Goal: Task Accomplishment & Management: Manage account settings

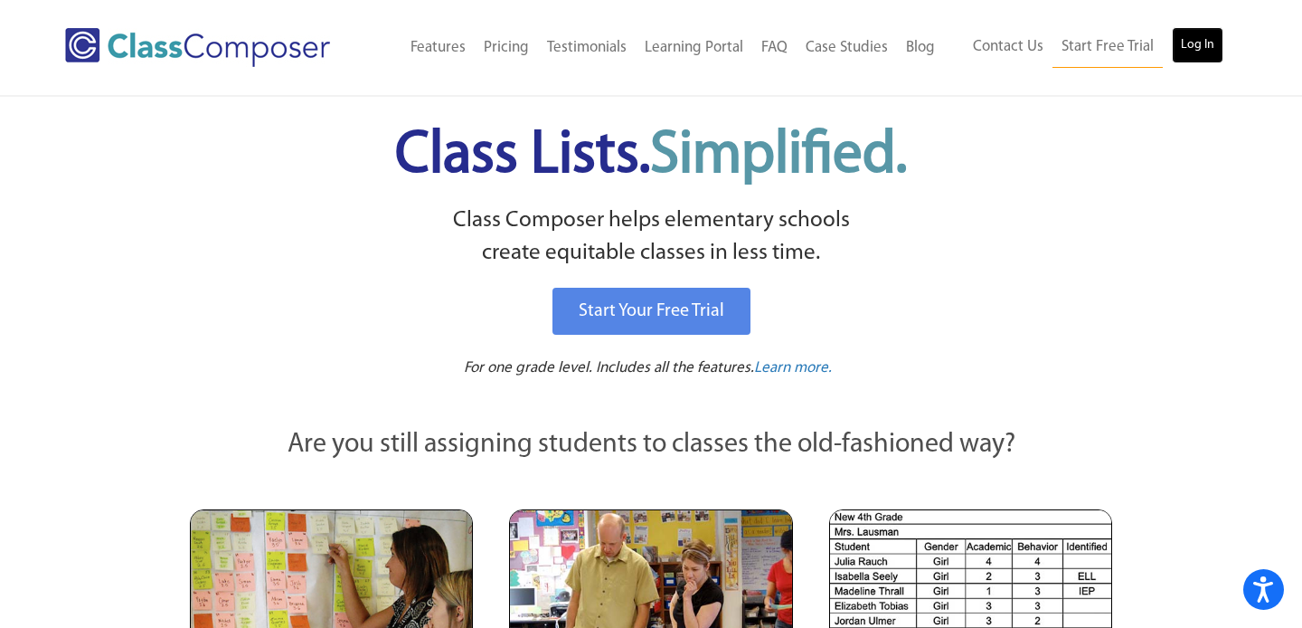
click at [1222, 38] on link "Log In" at bounding box center [1198, 45] width 52 height 36
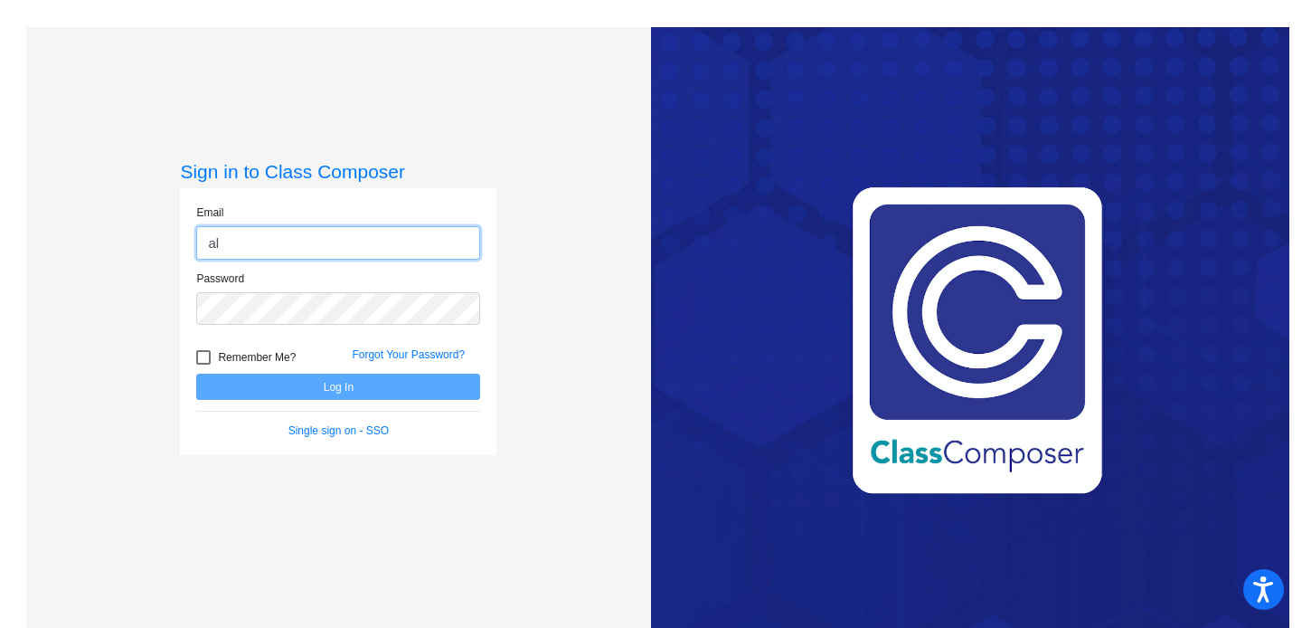
type input "[PERSON_NAME][EMAIL_ADDRESS][DOMAIN_NAME]"
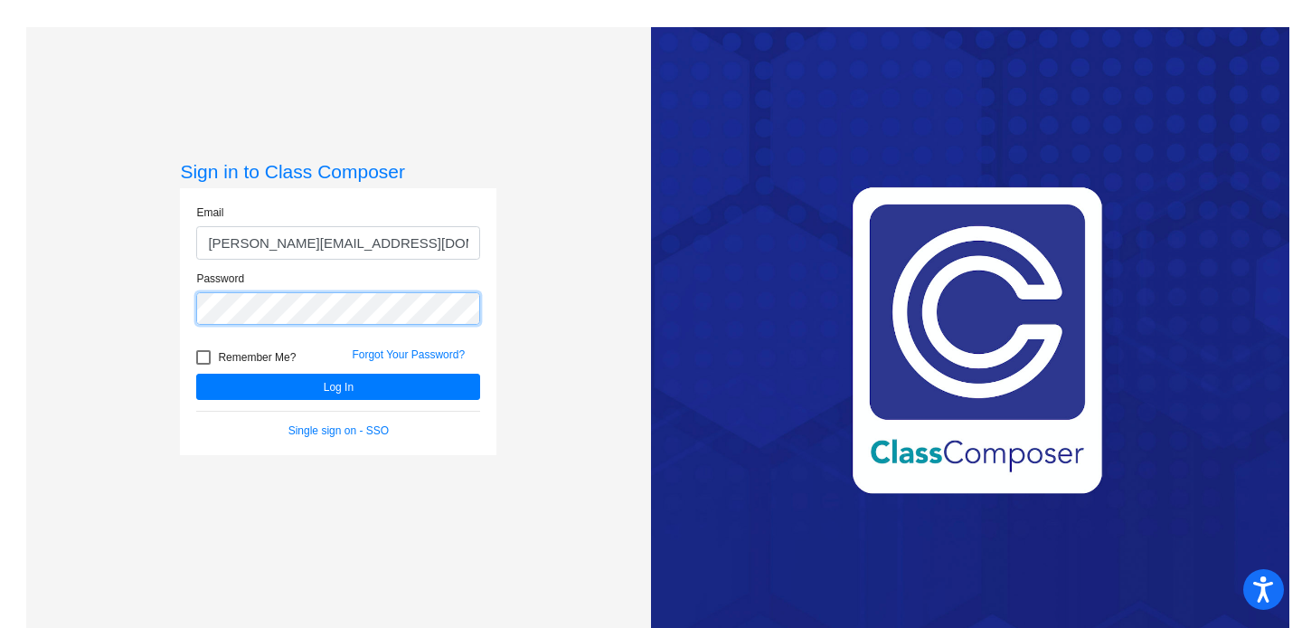
click at [196, 374] on button "Log In" at bounding box center [338, 387] width 284 height 26
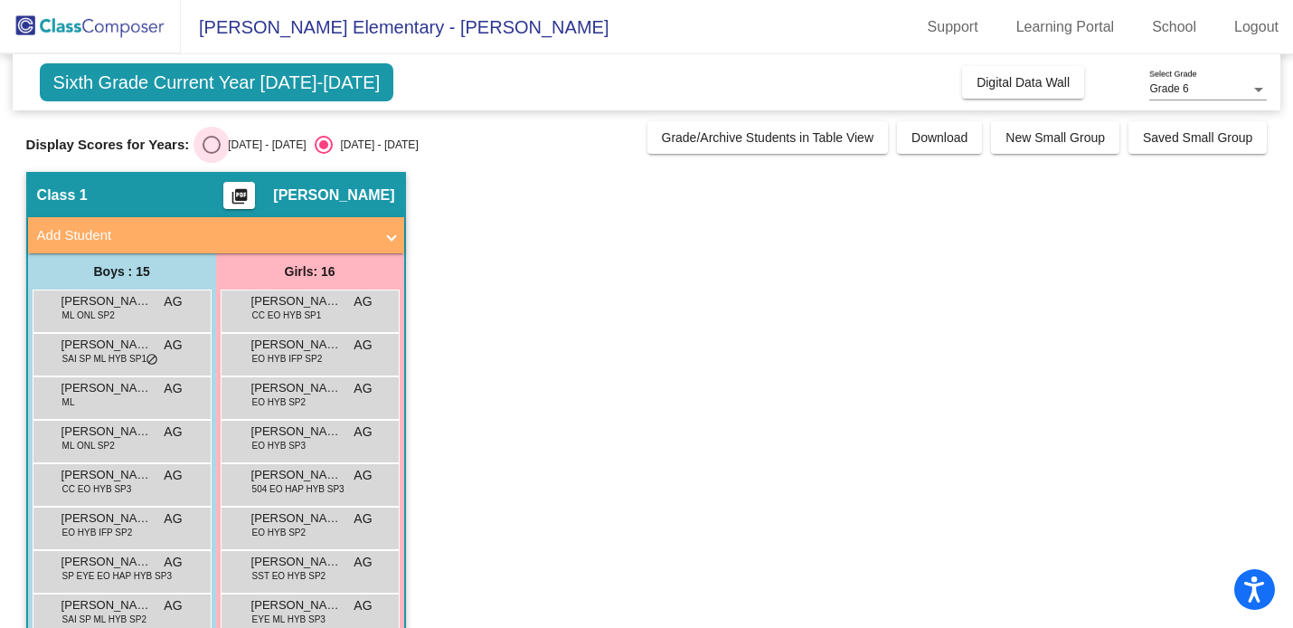
click at [203, 146] on div "Select an option" at bounding box center [212, 145] width 18 height 18
click at [211, 154] on input "[DATE] - [DATE]" at bounding box center [211, 154] width 1 height 1
radio input "true"
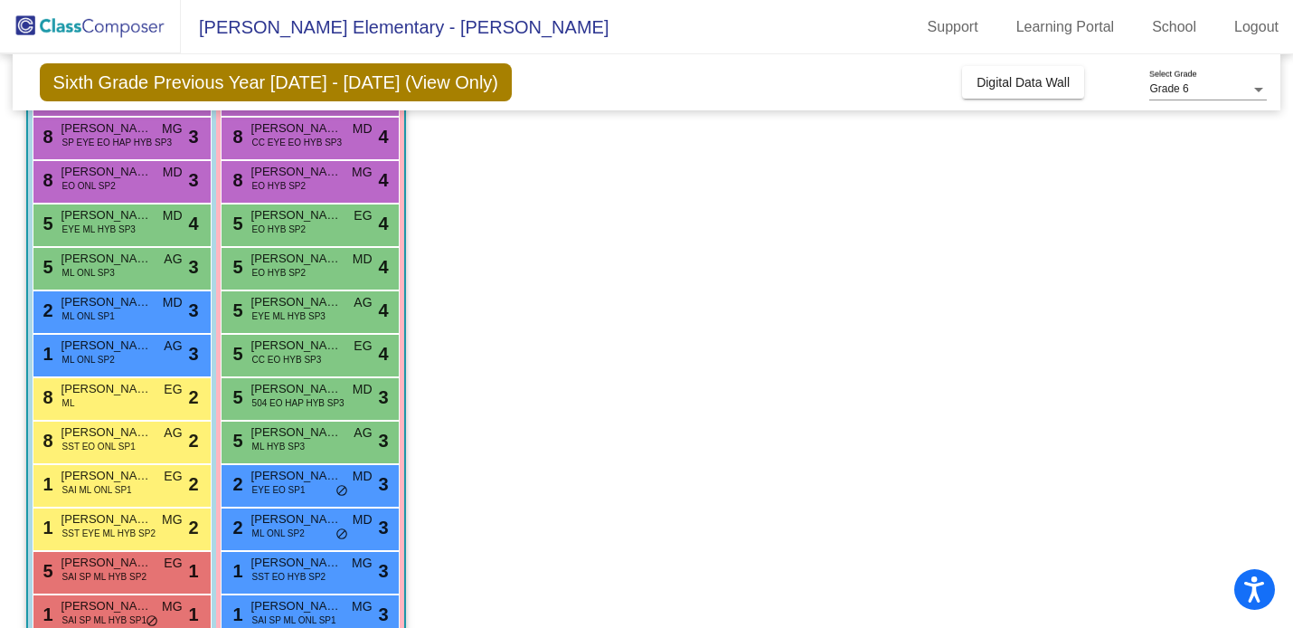
scroll to position [260, 0]
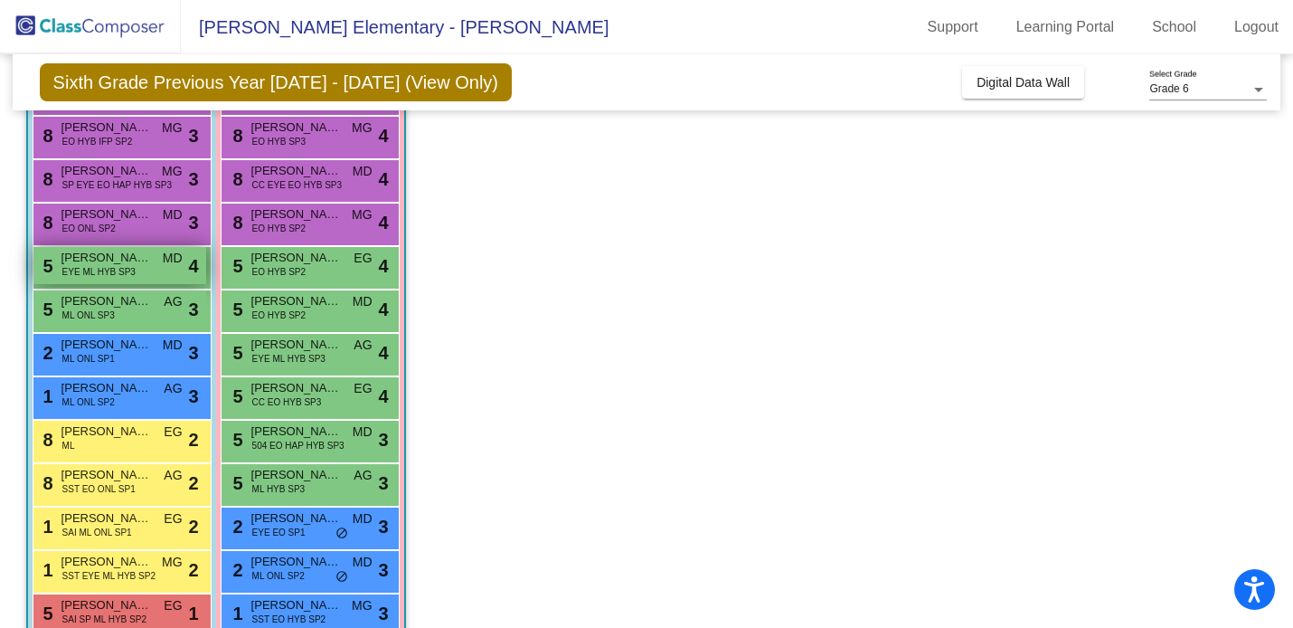
click at [103, 263] on span "[PERSON_NAME] [PERSON_NAME]" at bounding box center [107, 258] width 90 height 18
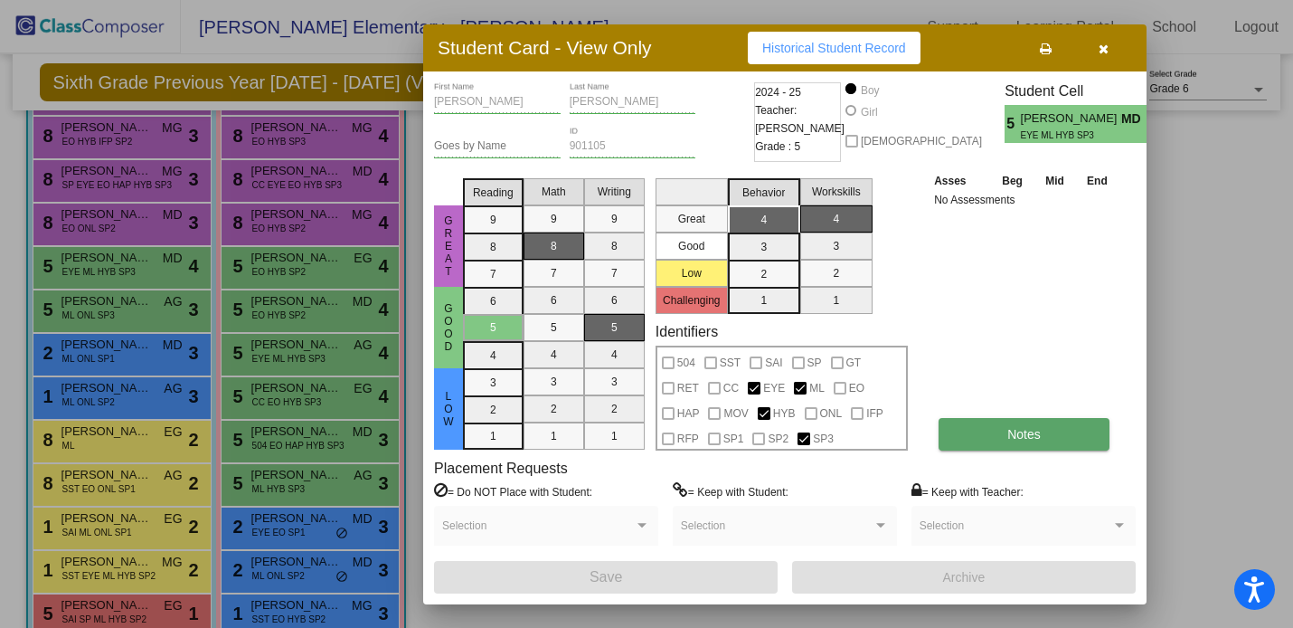
click at [1048, 445] on button "Notes" at bounding box center [1024, 434] width 171 height 33
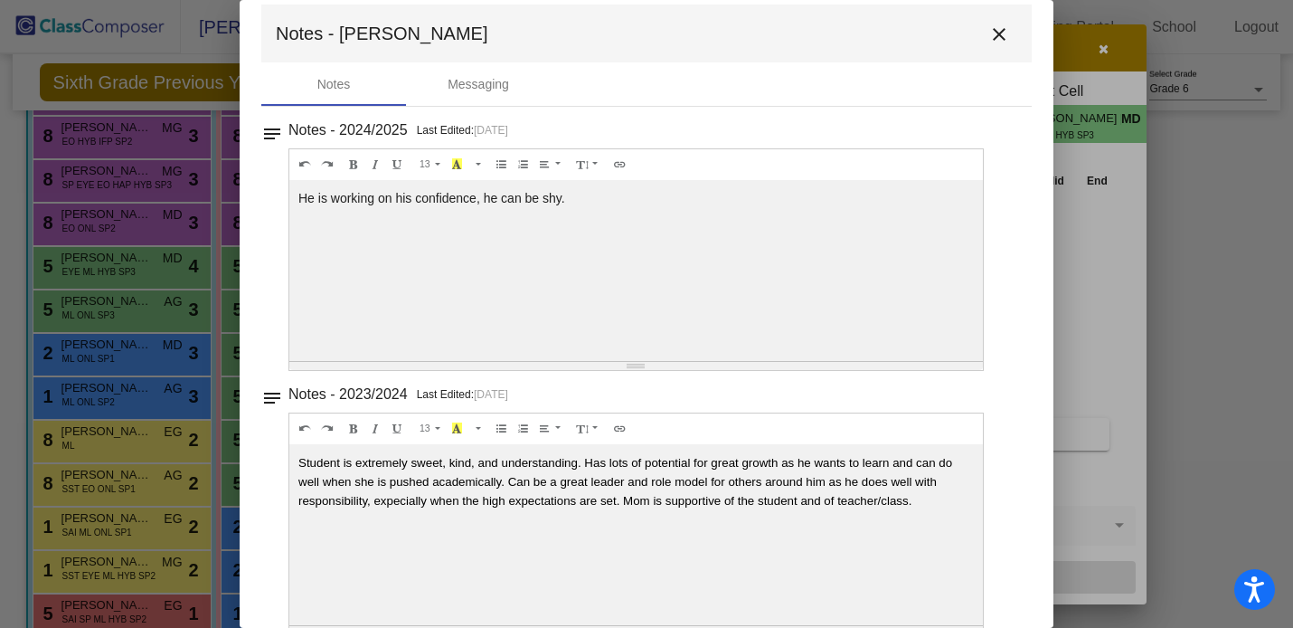
scroll to position [0, 0]
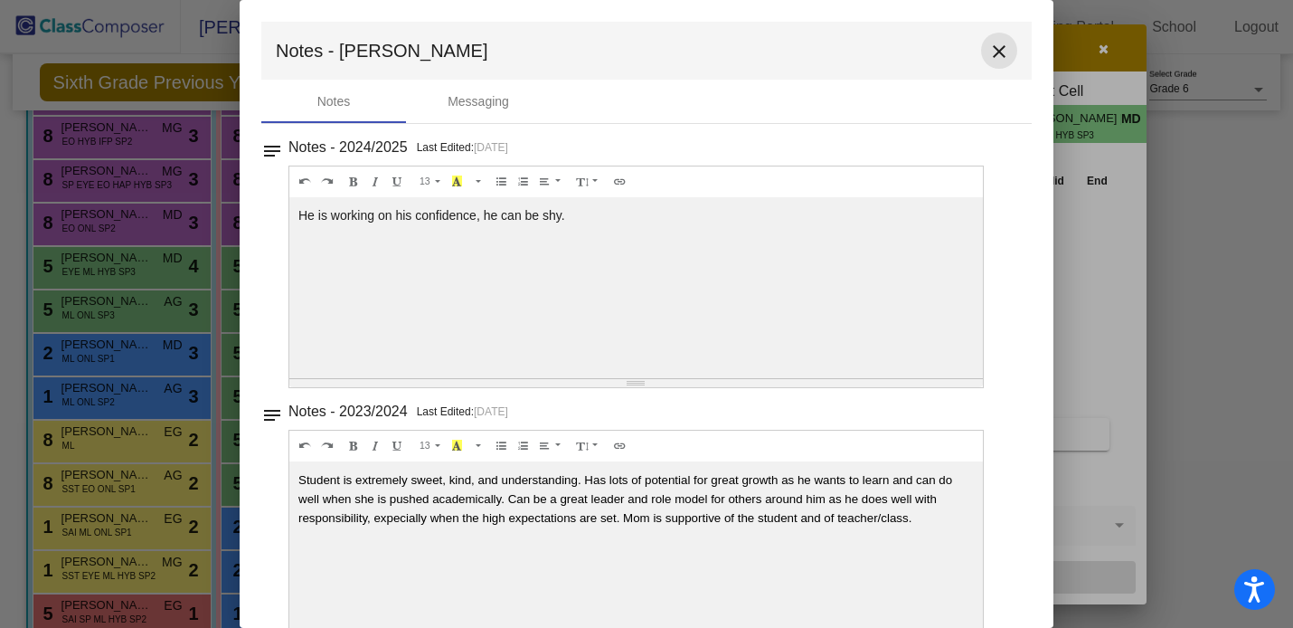
click at [989, 48] on mat-icon "close" at bounding box center [1000, 52] width 22 height 22
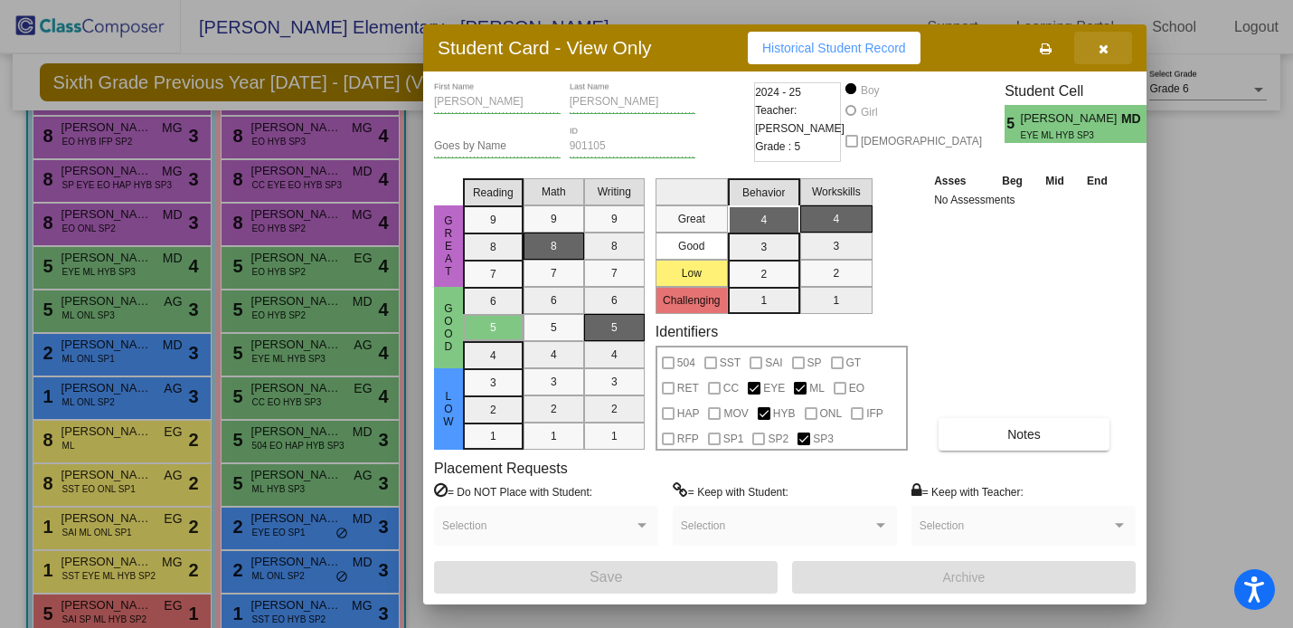
click at [1103, 57] on button "button" at bounding box center [1103, 48] width 58 height 33
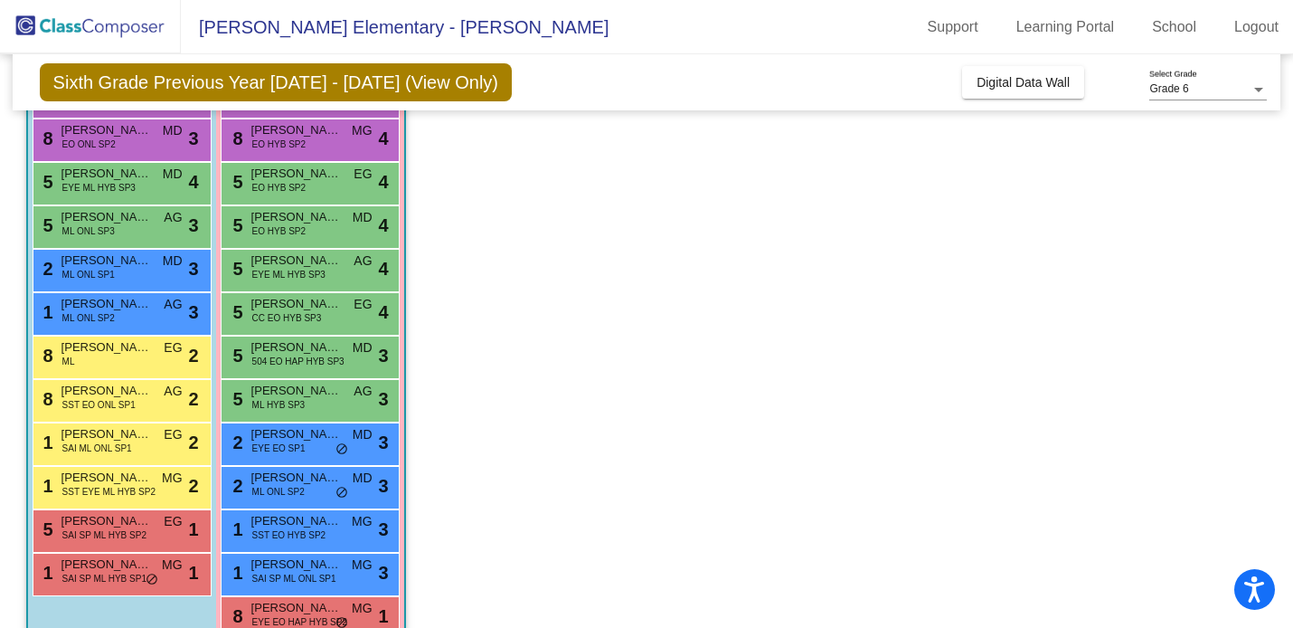
scroll to position [338, 0]
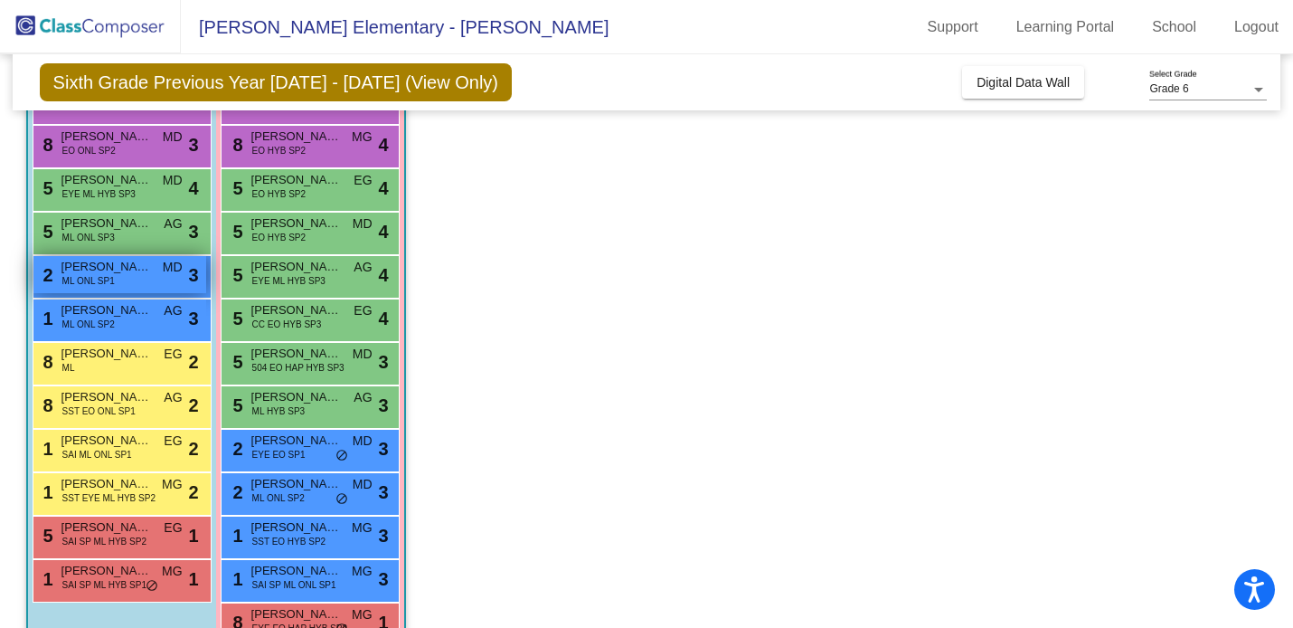
click at [128, 274] on span "Ruben Hernandez Martinez" at bounding box center [107, 267] width 90 height 18
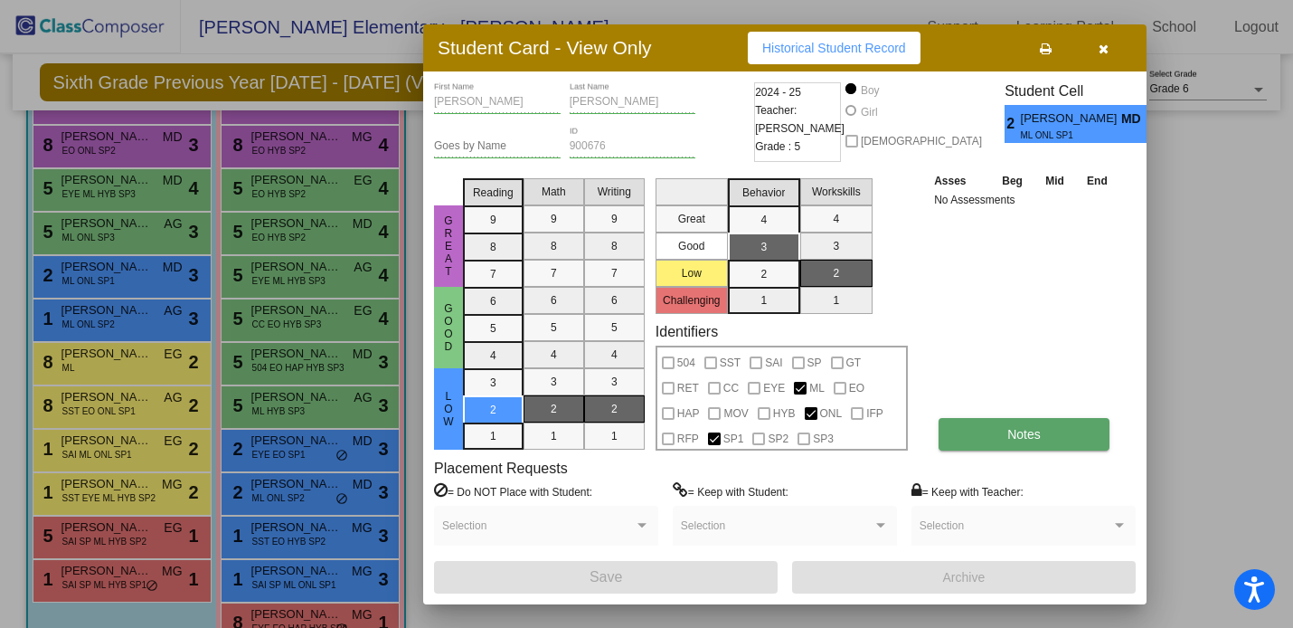
click at [956, 428] on button "Notes" at bounding box center [1024, 434] width 171 height 33
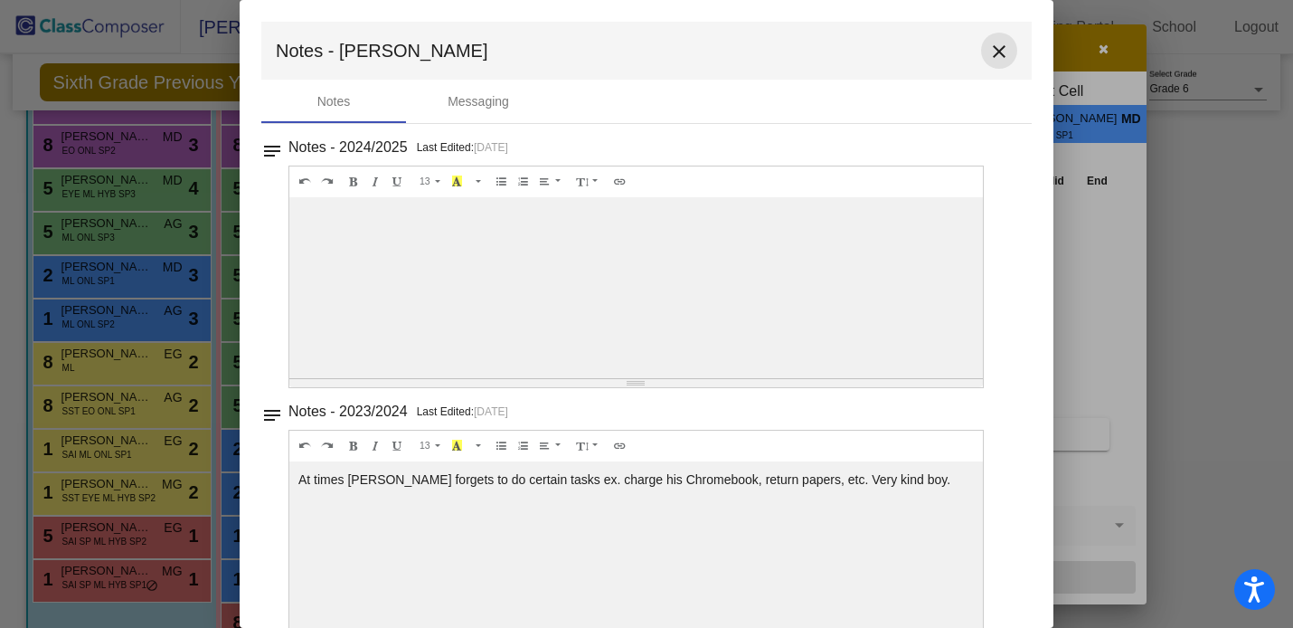
click at [981, 63] on button "close" at bounding box center [999, 51] width 36 height 36
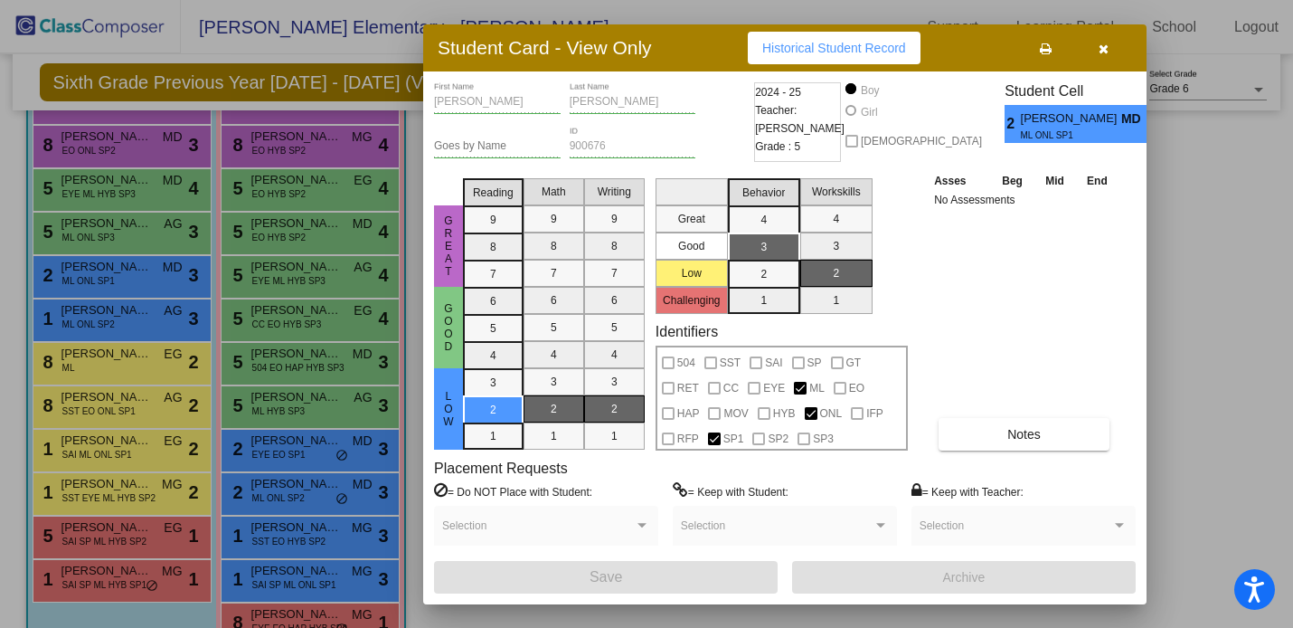
click at [1107, 49] on icon "button" at bounding box center [1104, 49] width 10 height 13
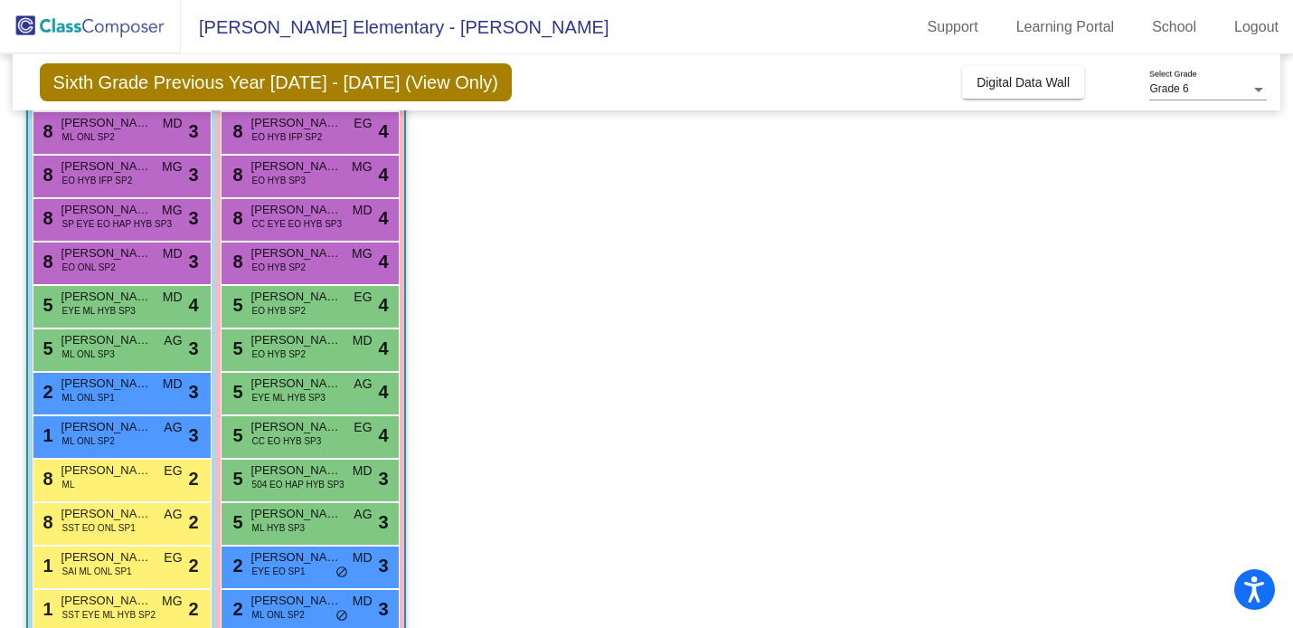
scroll to position [252, 0]
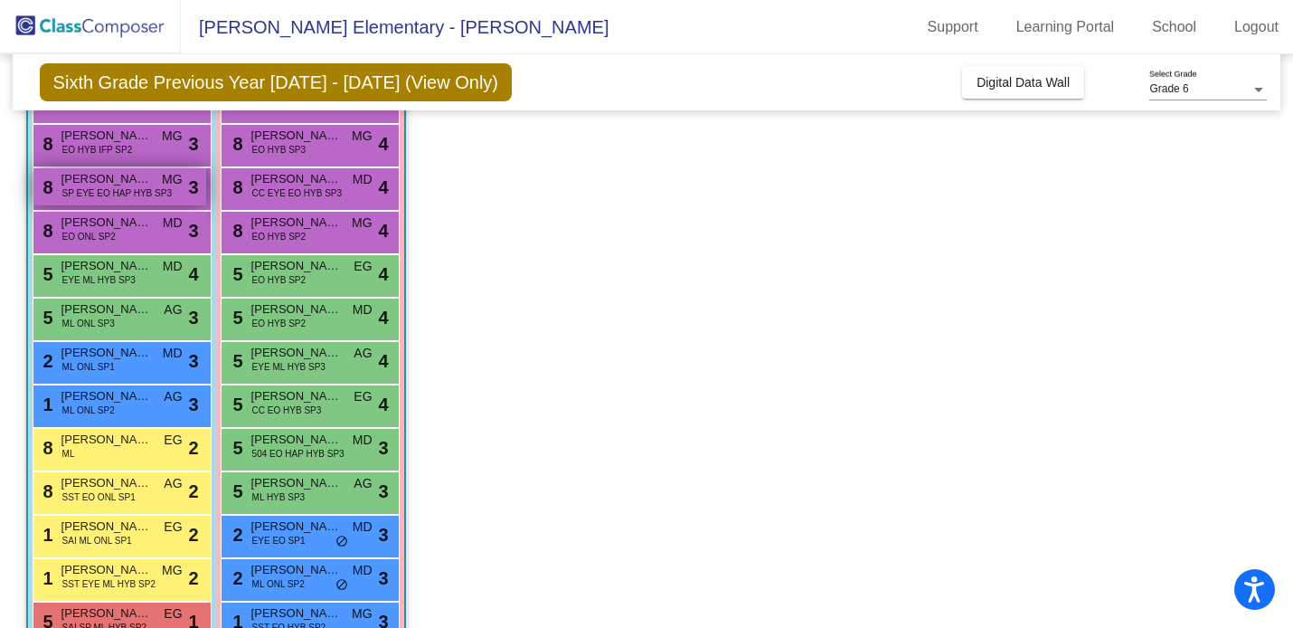
click at [156, 190] on span "SP EYE EO HAP HYB SP3" at bounding box center [116, 193] width 109 height 14
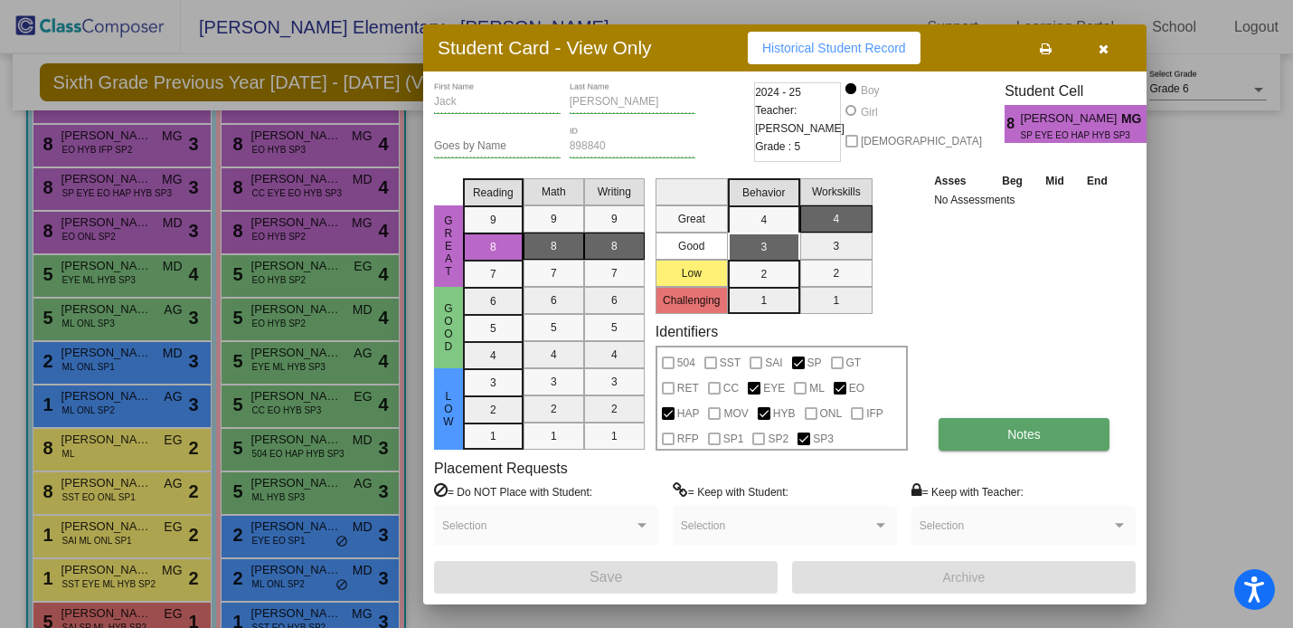
click at [987, 422] on button "Notes" at bounding box center [1024, 434] width 171 height 33
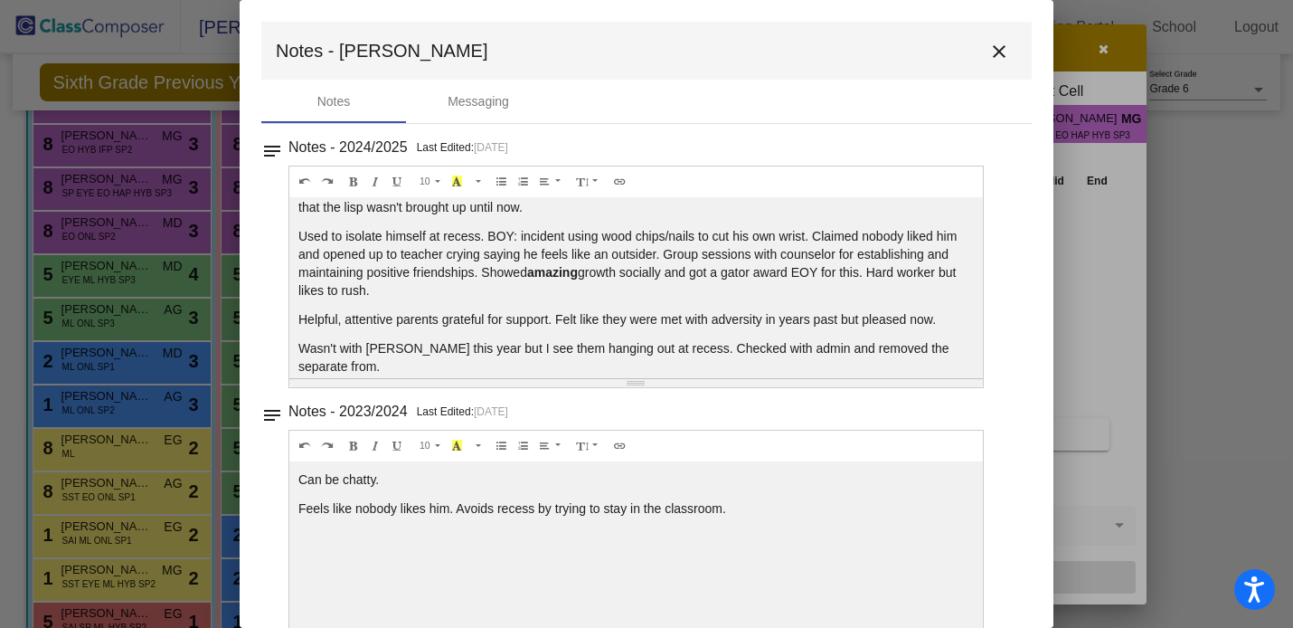
scroll to position [43, 0]
